Goal: Information Seeking & Learning: Learn about a topic

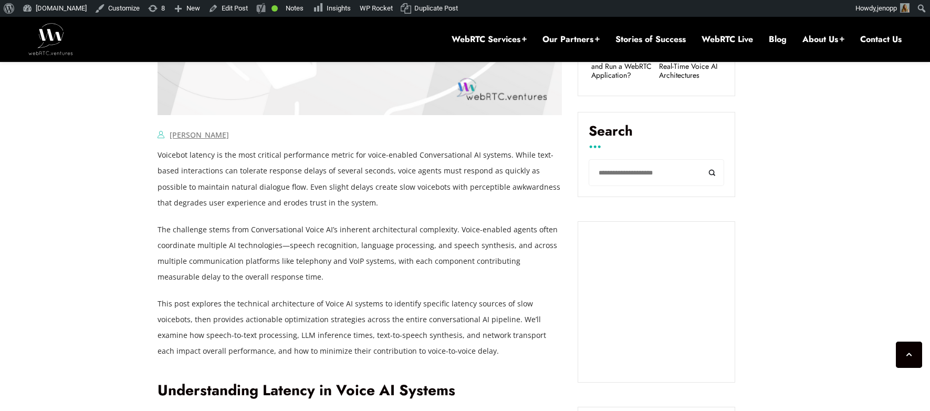
scroll to position [681, 0]
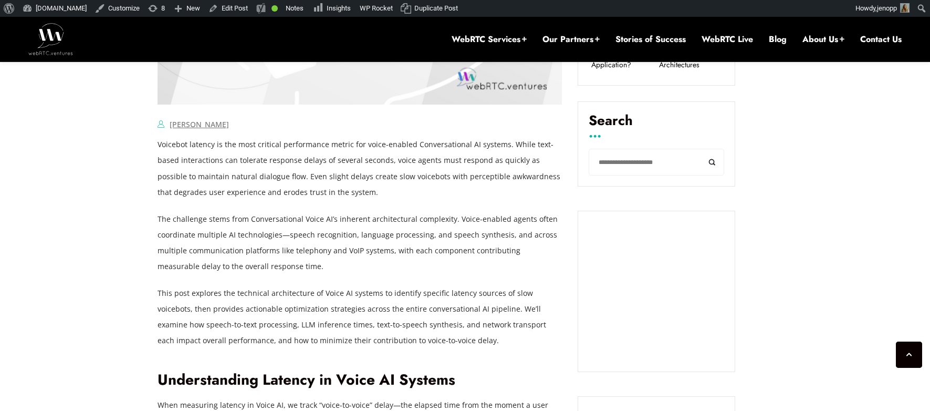
click at [503, 144] on p "Voicebot latency is the most critical performance metric for voice-enabled Conv…" at bounding box center [360, 168] width 404 height 63
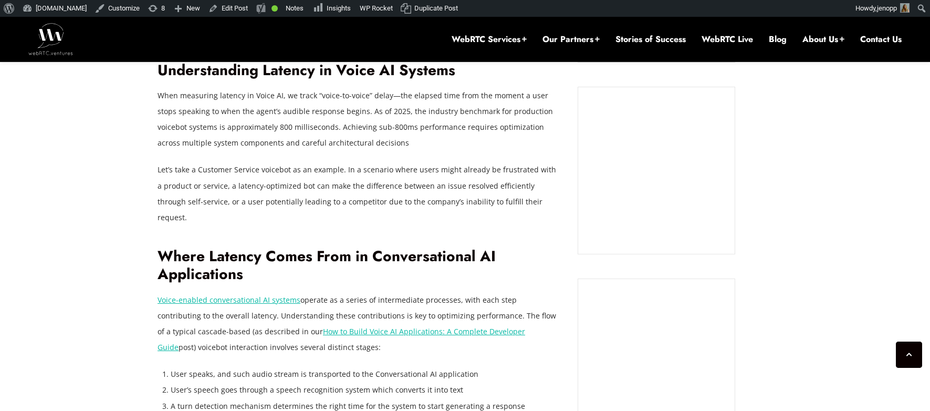
scroll to position [1044, 0]
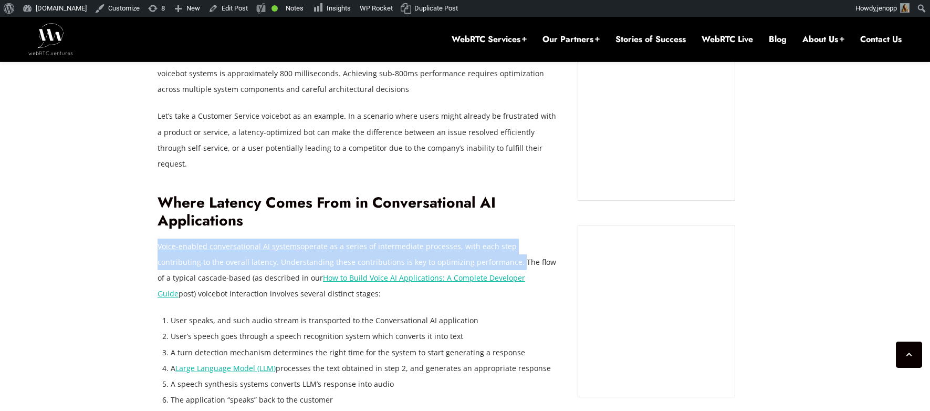
drag, startPoint x: 421, startPoint y: 244, endPoint x: 159, endPoint y: 230, distance: 262.0
click at [159, 238] on p "Voice-enabled conversational AI systems operate as a series of intermediate pro…" at bounding box center [360, 269] width 404 height 63
copy p "Voice-enabled conversational AI systems operate as a series of intermediate pro…"
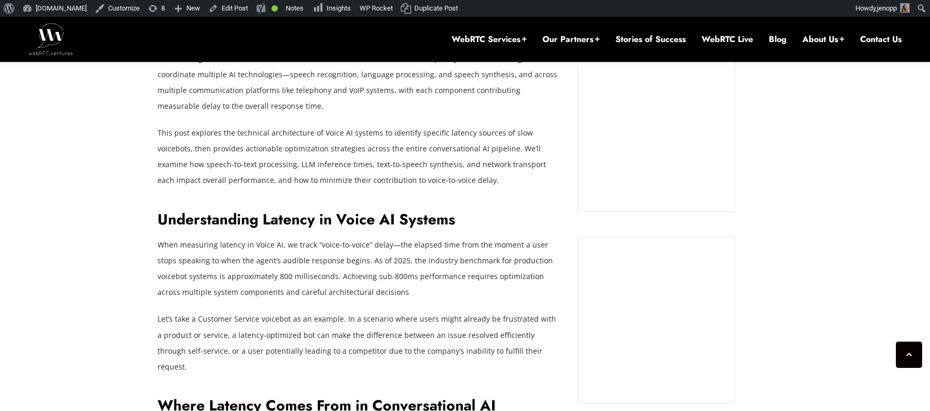
scroll to position [829, 0]
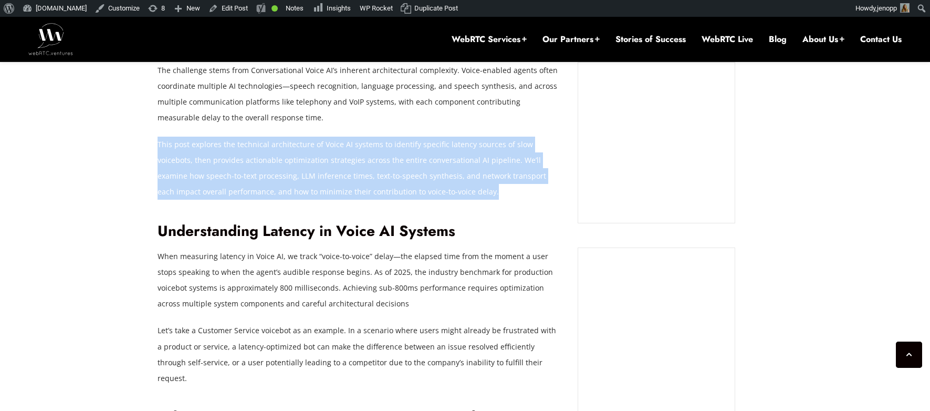
drag, startPoint x: 423, startPoint y: 190, endPoint x: 158, endPoint y: 150, distance: 268.1
click at [158, 150] on p "This post explores the technical architecture of Voice AI systems to identify s…" at bounding box center [360, 168] width 404 height 63
copy p "This post explores the technical architecture of Voice AI systems to identify s…"
